Goal: Task Accomplishment & Management: Complete application form

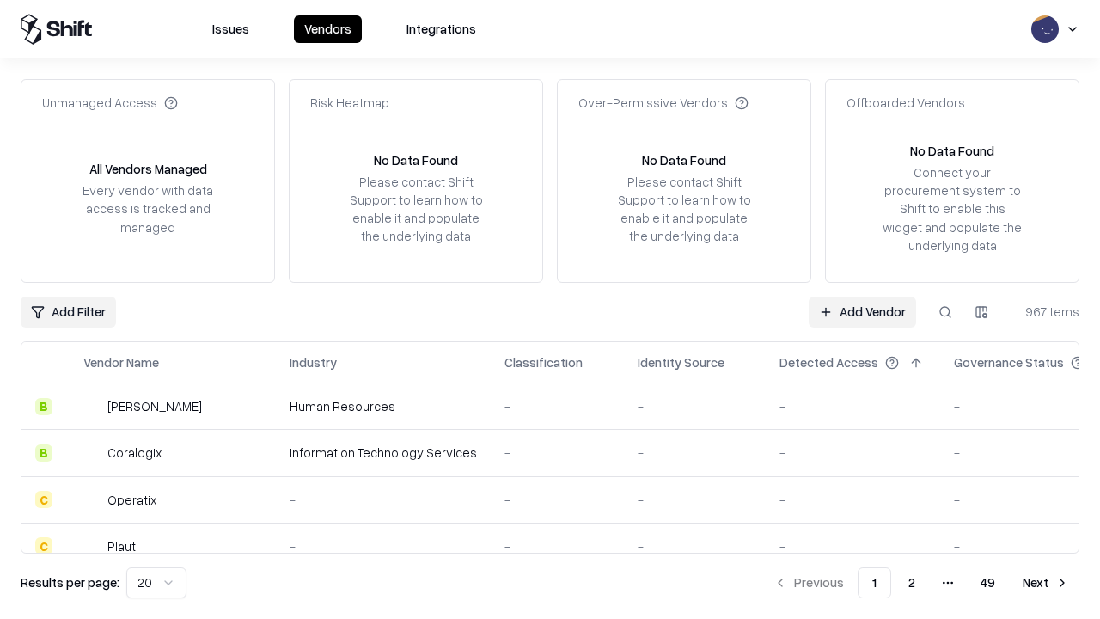
click at [862, 311] on link "Add Vendor" at bounding box center [861, 311] width 107 height 31
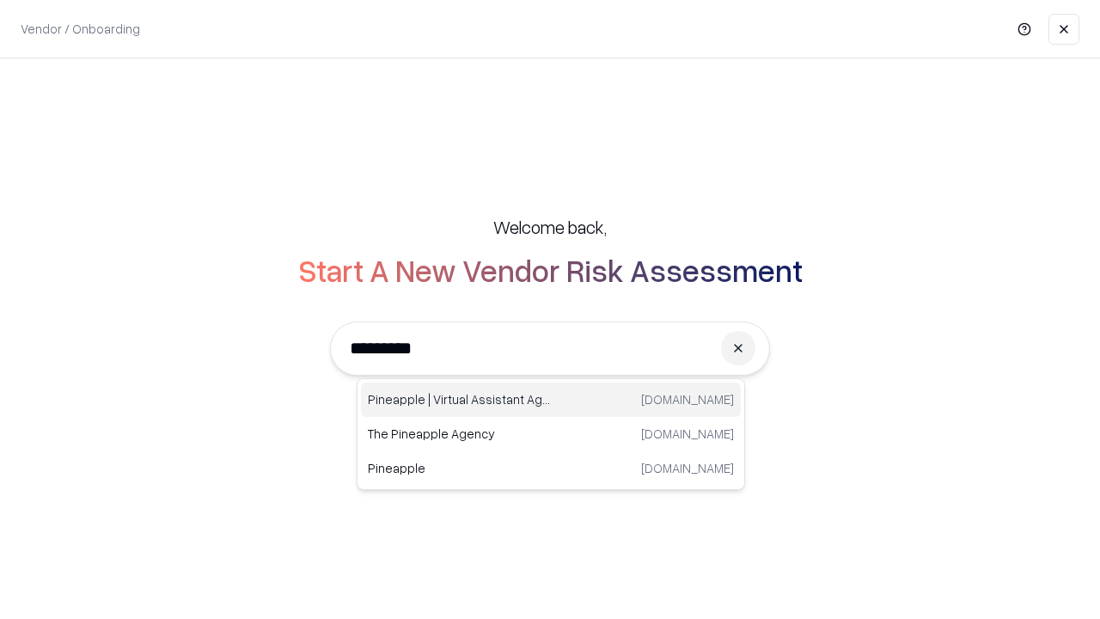
click at [551, 400] on div "Pineapple | Virtual Assistant Agency [DOMAIN_NAME]" at bounding box center [551, 399] width 380 height 34
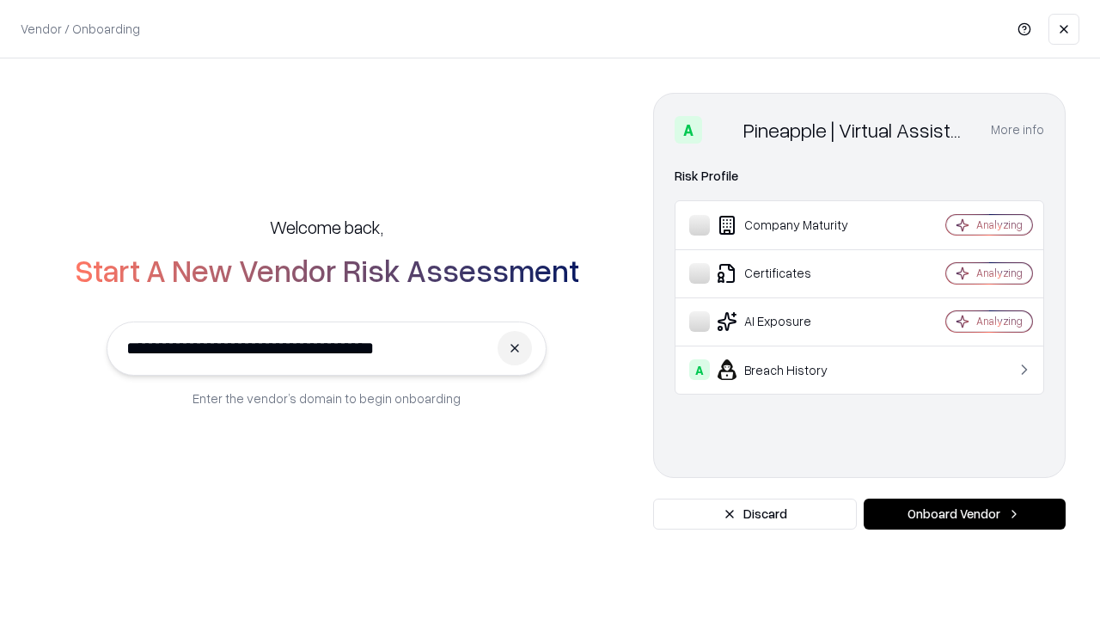
type input "**********"
click at [964, 514] on button "Onboard Vendor" at bounding box center [964, 513] width 202 height 31
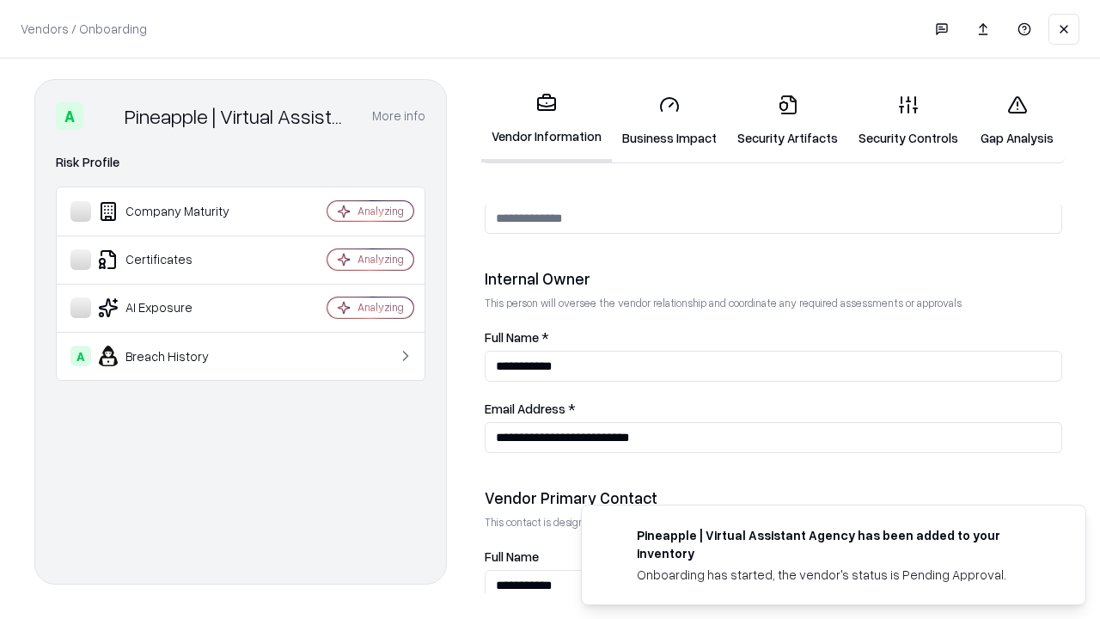
scroll to position [890, 0]
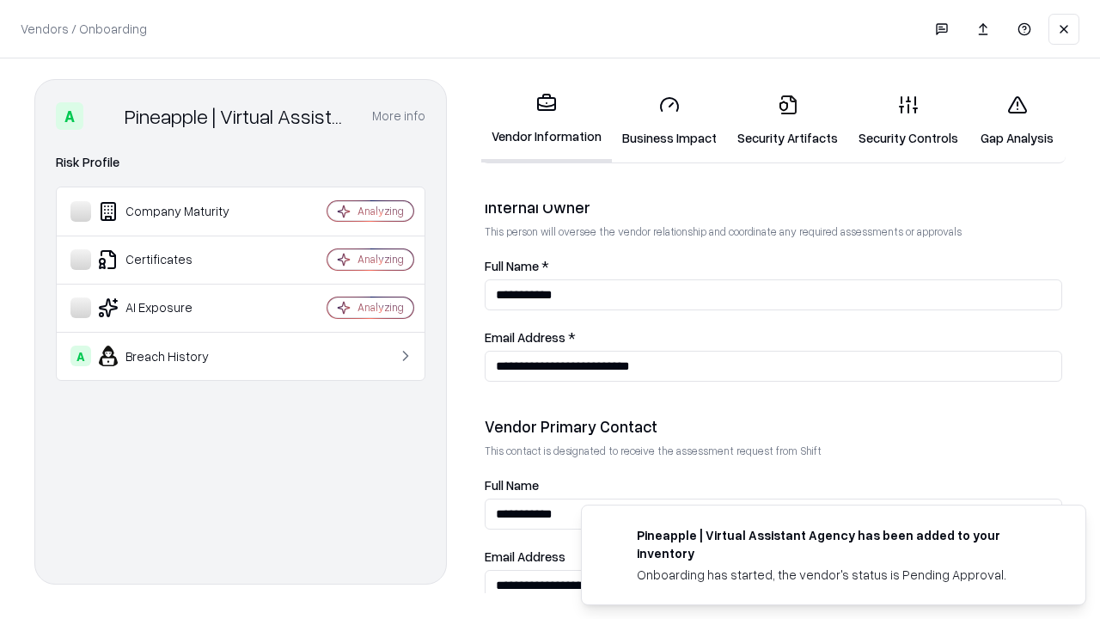
click at [669, 120] on link "Business Impact" at bounding box center [669, 121] width 115 height 80
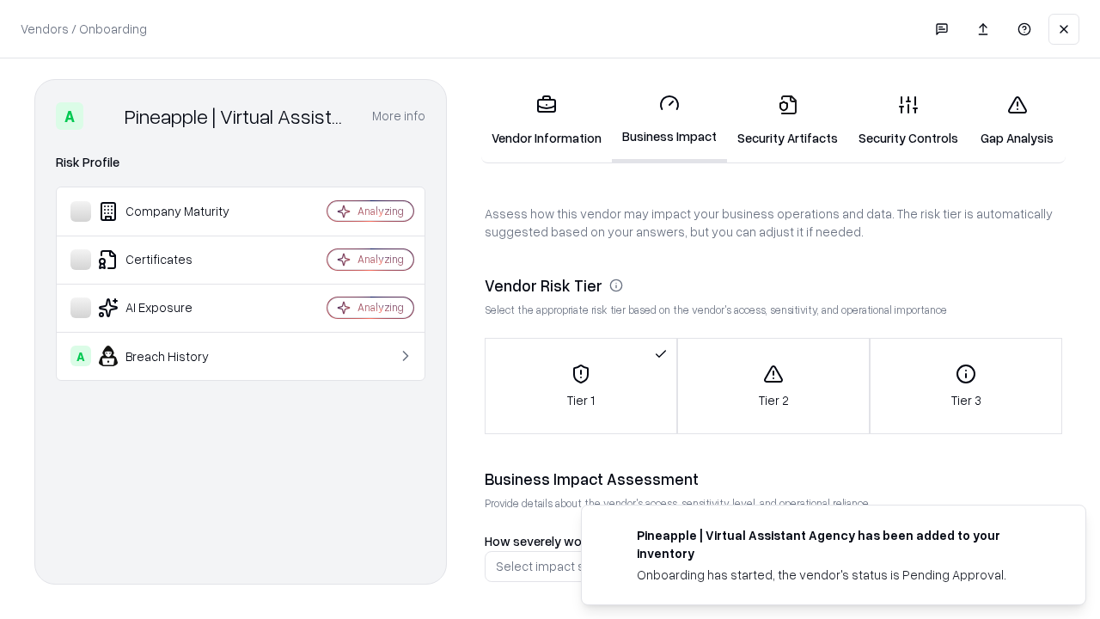
click at [1016, 120] on link "Gap Analysis" at bounding box center [1016, 121] width 97 height 80
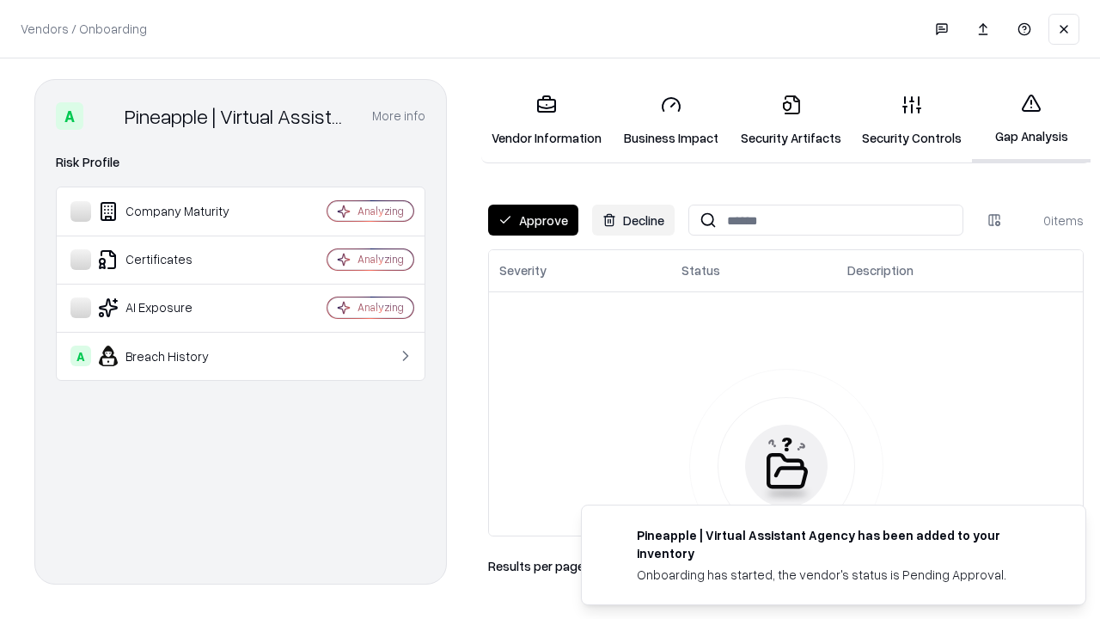
click at [533, 220] on button "Approve" at bounding box center [533, 219] width 90 height 31
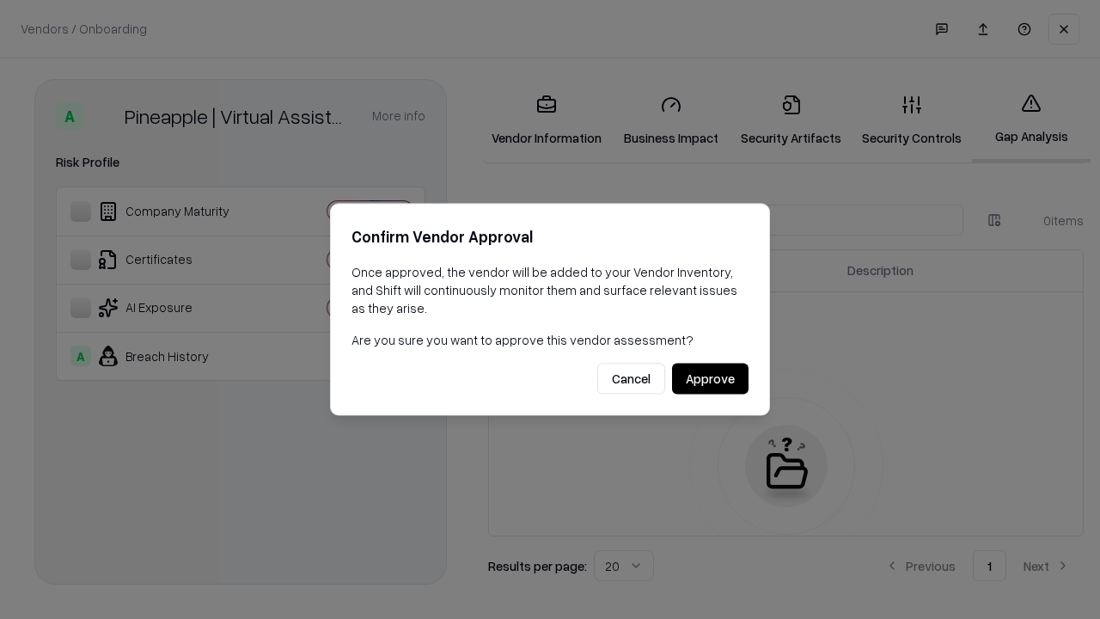
click at [710, 378] on button "Approve" at bounding box center [710, 378] width 76 height 31
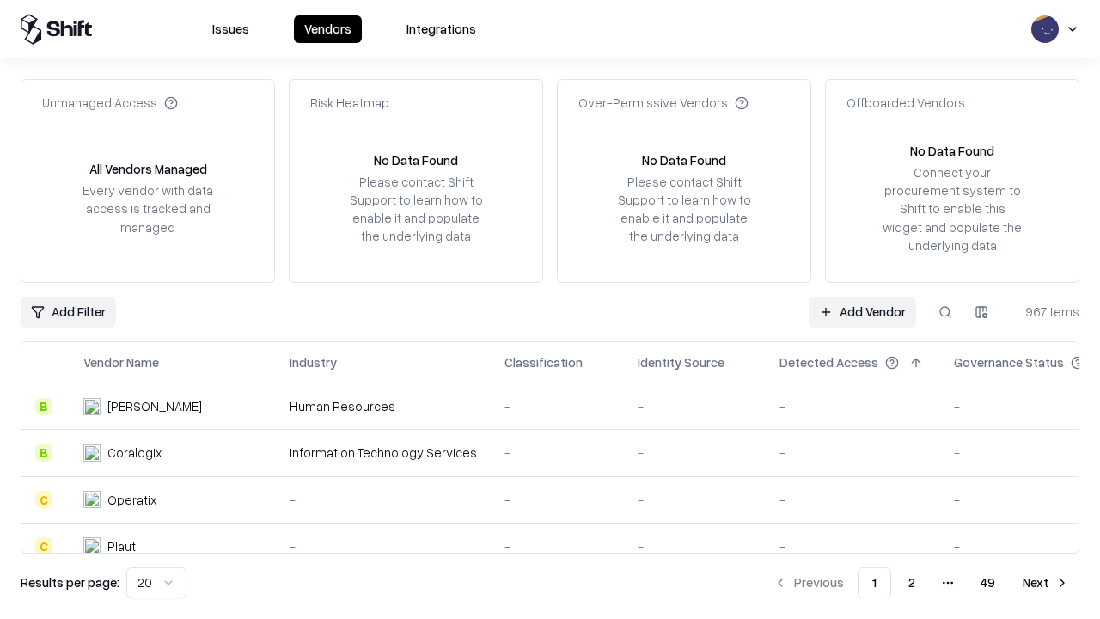
type input "**********"
click at [862, 311] on link "Add Vendor" at bounding box center [861, 311] width 107 height 31
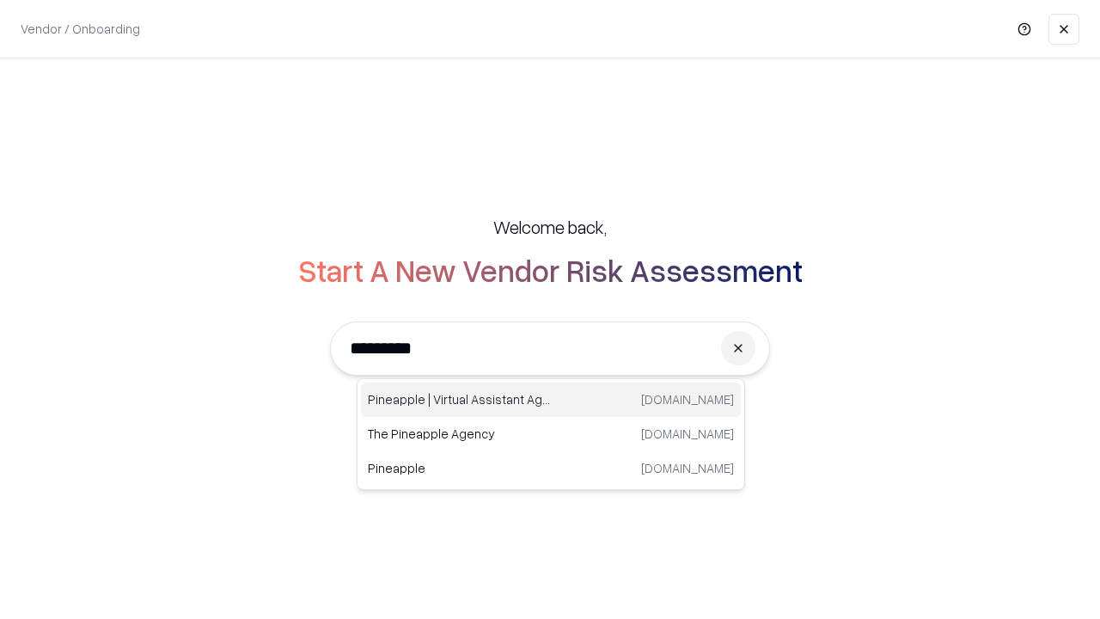
click at [551, 400] on div "Pineapple | Virtual Assistant Agency [DOMAIN_NAME]" at bounding box center [551, 399] width 380 height 34
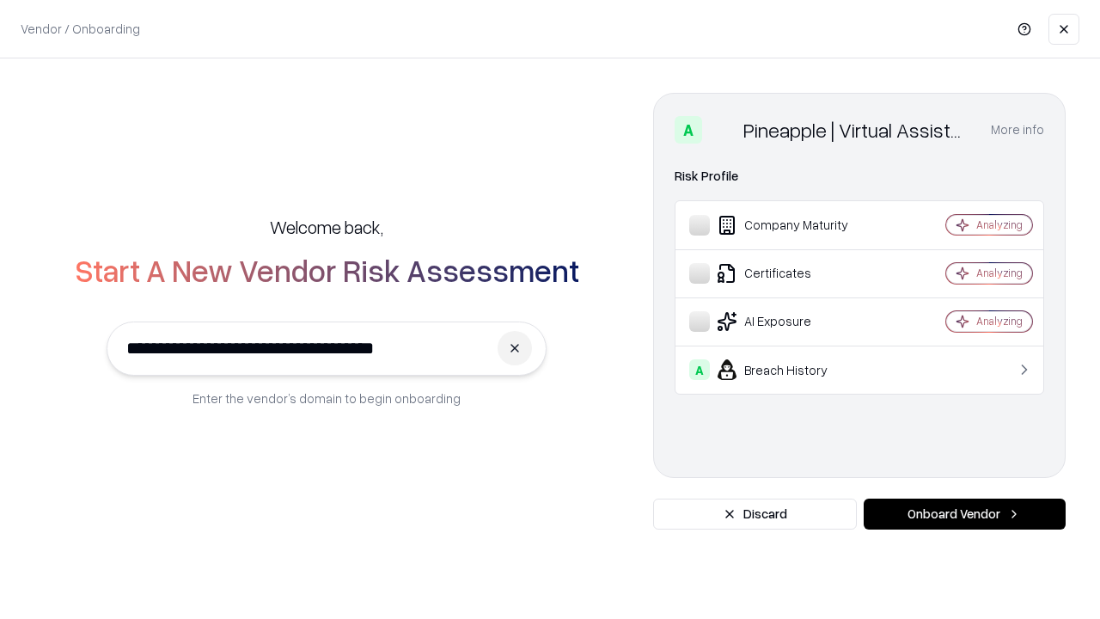
type input "**********"
click at [964, 514] on button "Onboard Vendor" at bounding box center [964, 513] width 202 height 31
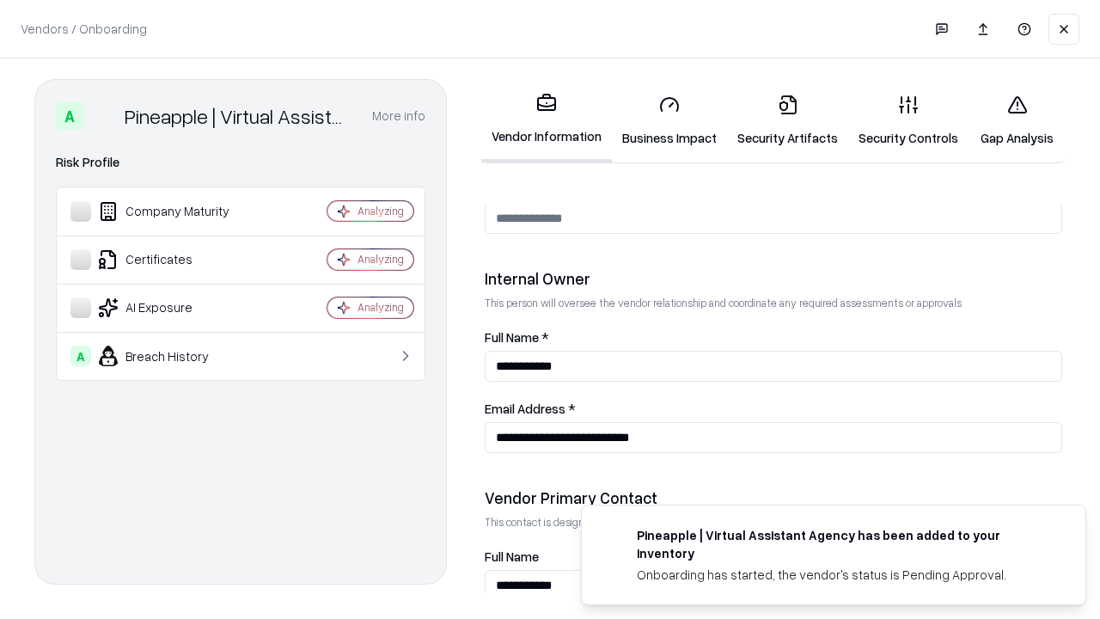
scroll to position [890, 0]
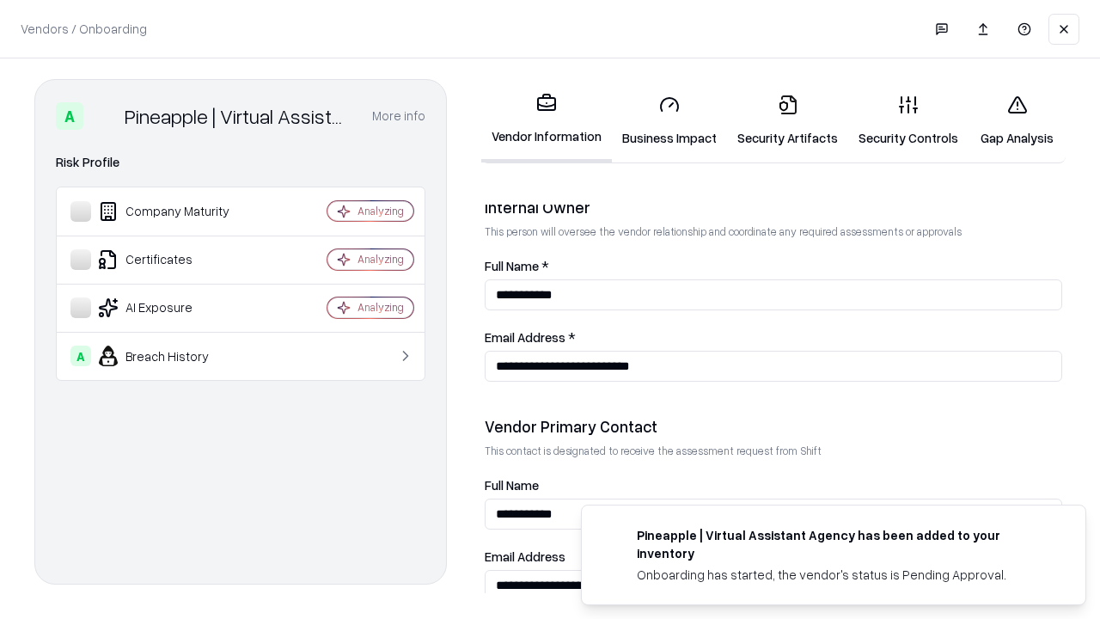
click at [1016, 120] on link "Gap Analysis" at bounding box center [1016, 121] width 97 height 80
